Goal: Find specific page/section: Find specific page/section

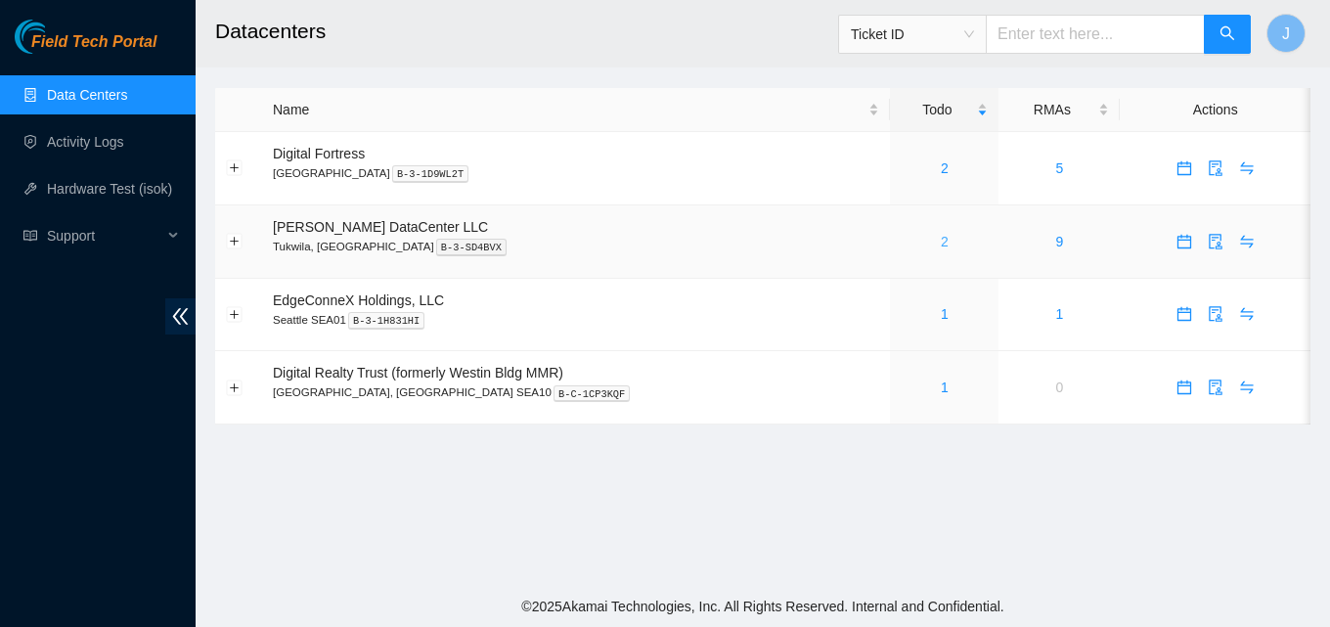
click at [941, 237] on link "2" at bounding box center [945, 242] width 8 height 16
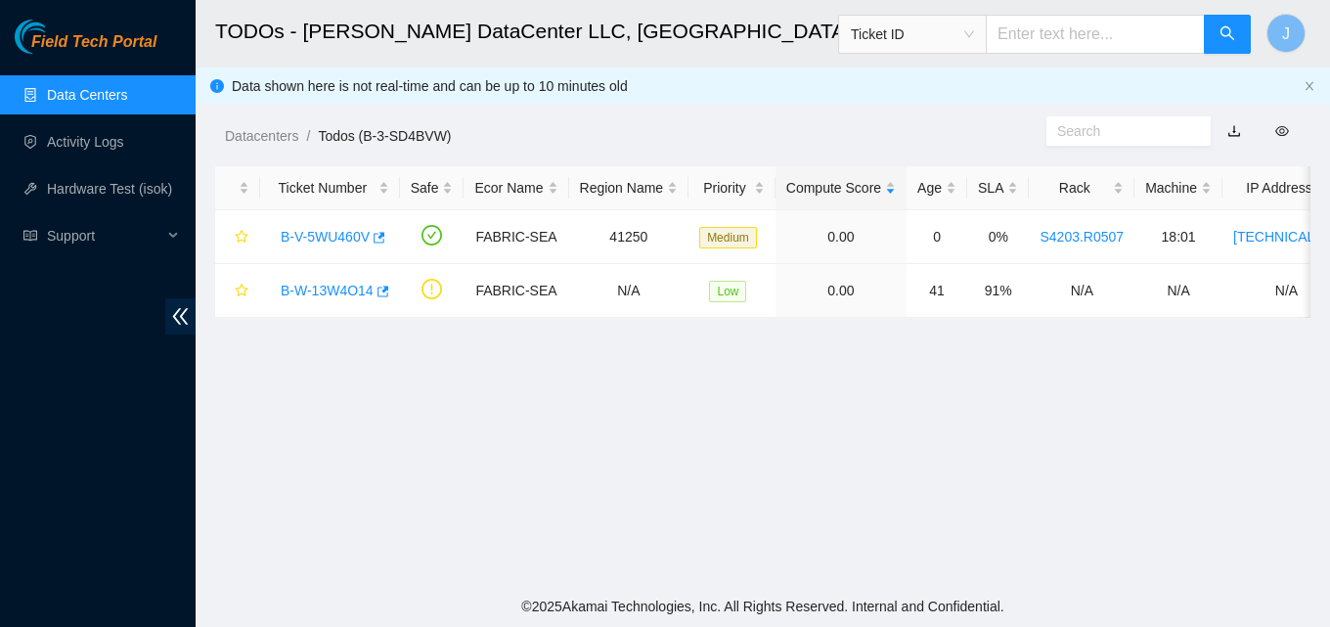
click at [76, 381] on div "Field Tech Portal Data Centers Activity Logs Hardware Test (isok) Support" at bounding box center [98, 323] width 196 height 607
click at [0, 457] on div "Field Tech Portal Data Centers Activity Logs Hardware Test (isok) Support" at bounding box center [98, 323] width 196 height 607
